Goal: Information Seeking & Learning: Learn about a topic

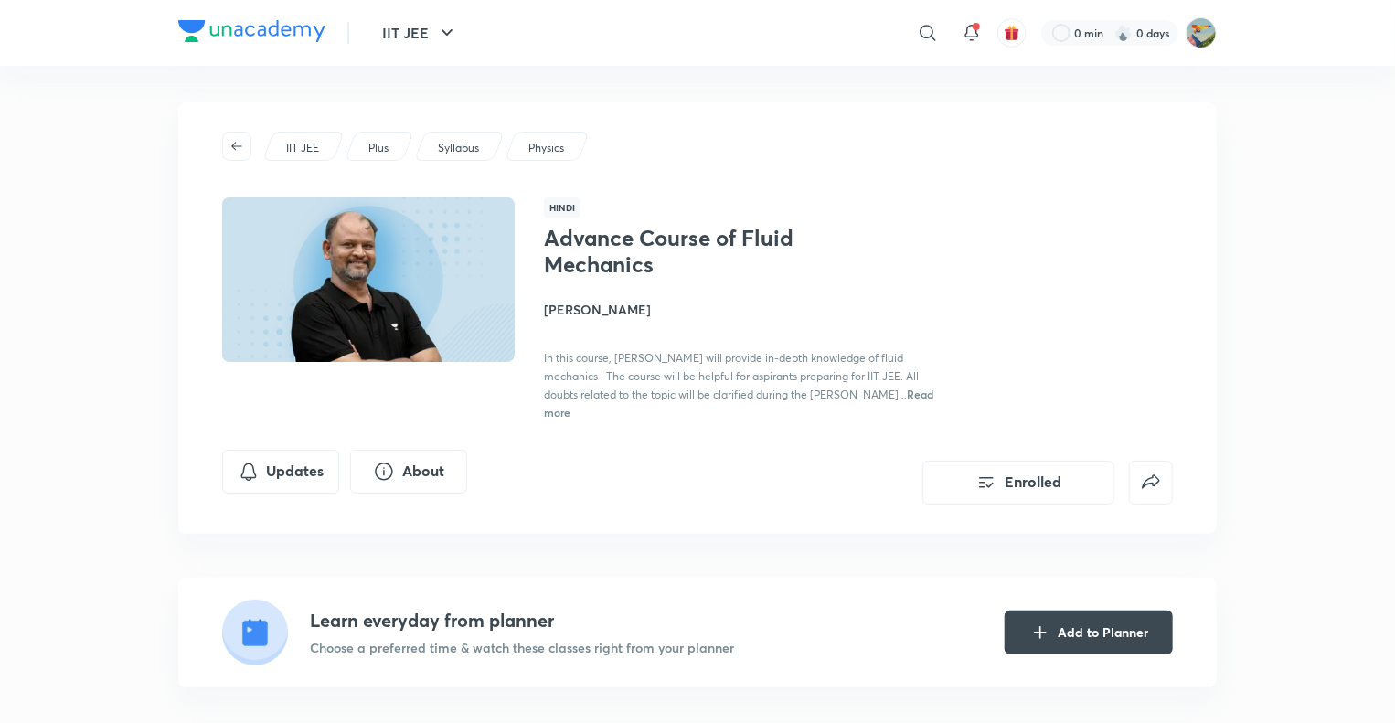
scroll to position [640, 0]
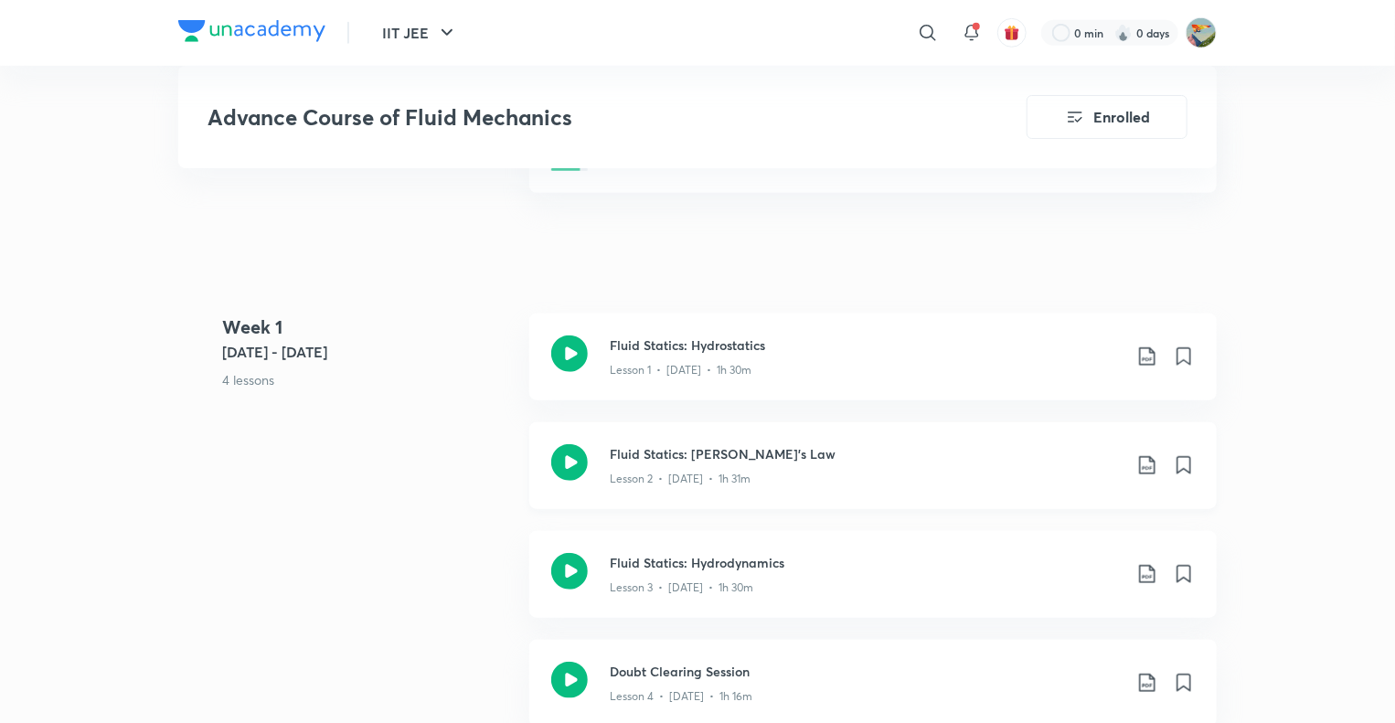
drag, startPoint x: 717, startPoint y: 453, endPoint x: 723, endPoint y: 464, distance: 12.7
